Goal: Transaction & Acquisition: Subscribe to service/newsletter

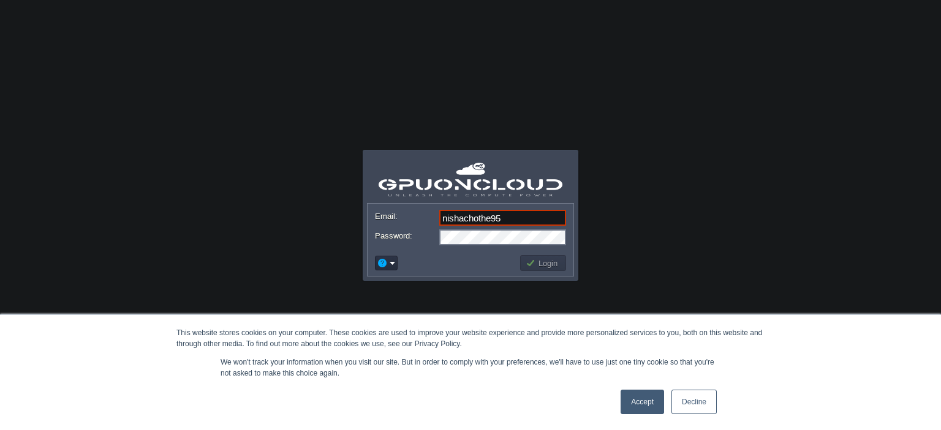
type input "[EMAIL_ADDRESS][DOMAIN_NAME]"
click at [388, 260] on em at bounding box center [386, 263] width 19 height 11
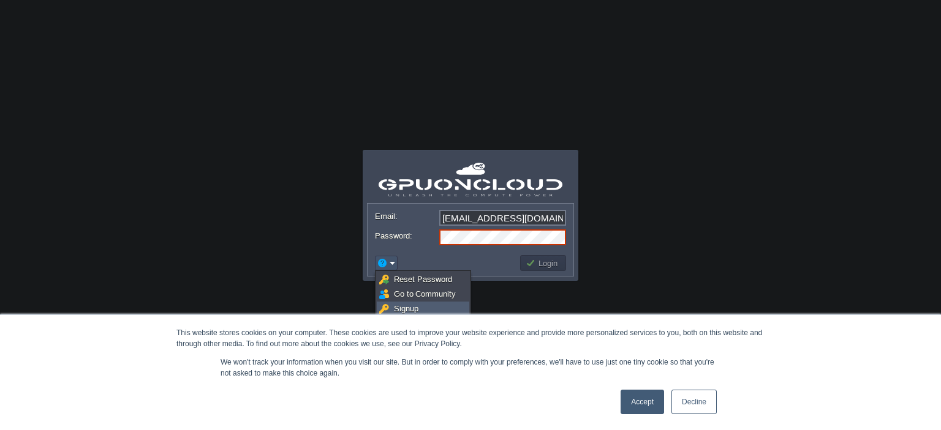
click at [404, 308] on span "Signup" at bounding box center [406, 308] width 24 height 9
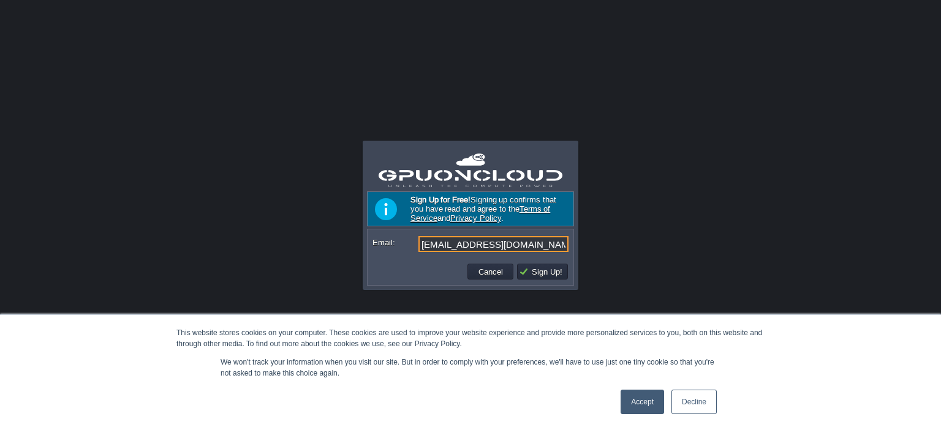
click at [682, 400] on link "Decline" at bounding box center [693, 402] width 45 height 24
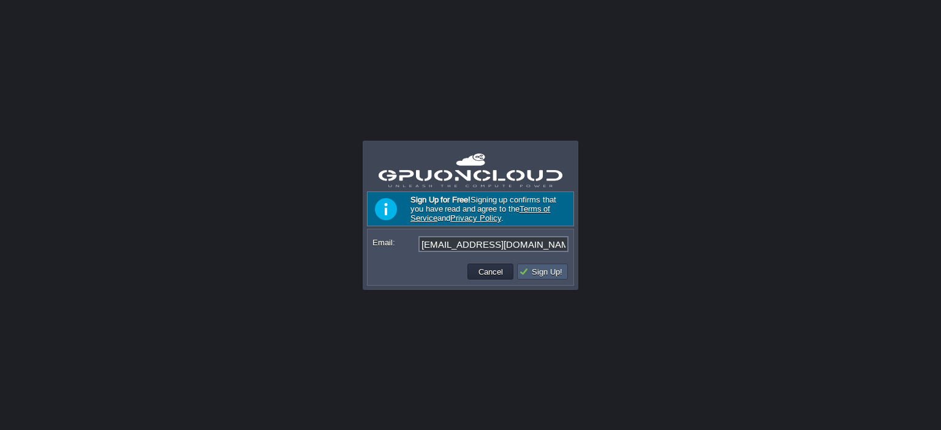
click at [547, 275] on button "Sign Up!" at bounding box center [542, 271] width 47 height 11
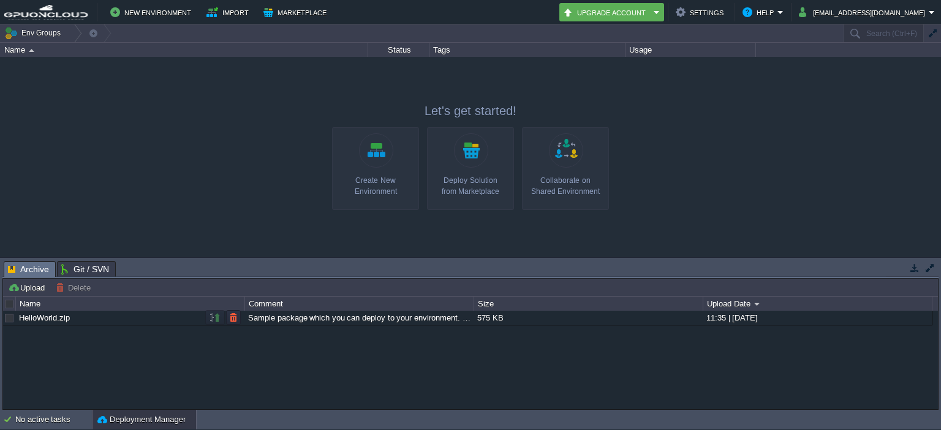
click at [99, 321] on div "HelloWorld.zip" at bounding box center [130, 318] width 228 height 14
click at [280, 317] on div "Sample package which you can deploy to your environment. Feel free to delete an…" at bounding box center [359, 318] width 228 height 14
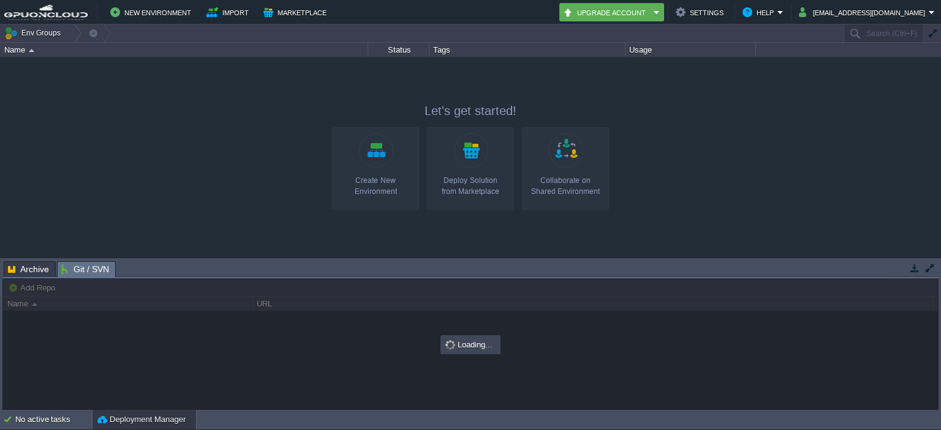
click at [87, 269] on span "Git / SVN" at bounding box center [85, 269] width 48 height 15
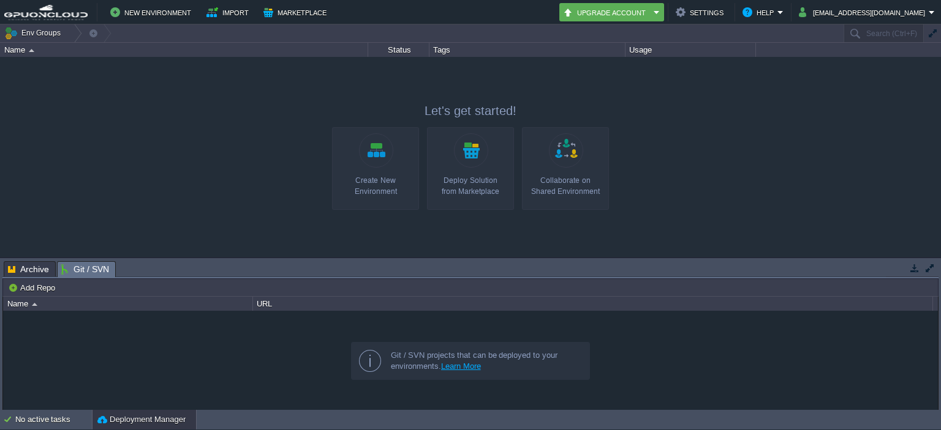
click at [28, 268] on span "Archive" at bounding box center [28, 269] width 41 height 15
